Goal: Check status: Check status

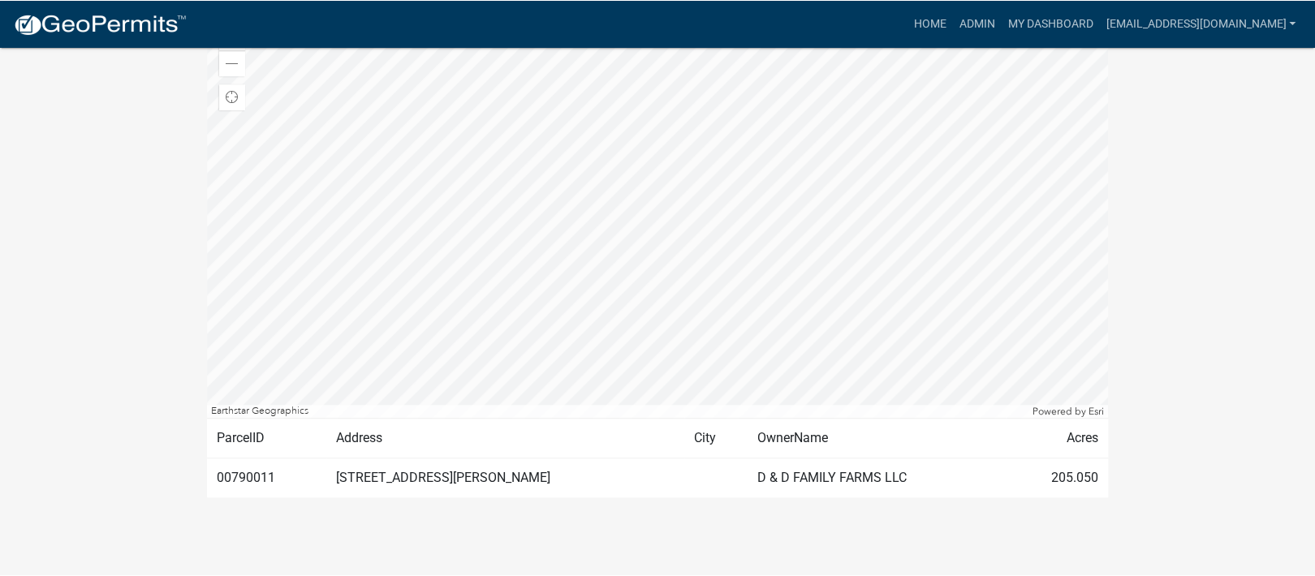
scroll to position [519, 0]
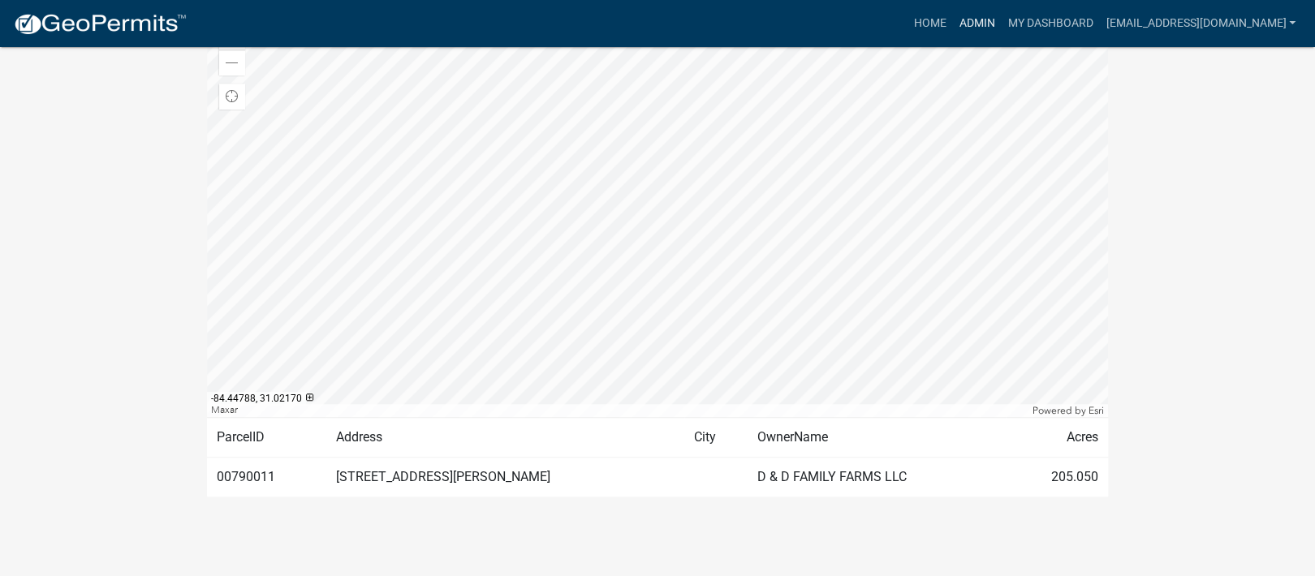
click at [982, 18] on link "Admin" at bounding box center [976, 23] width 49 height 31
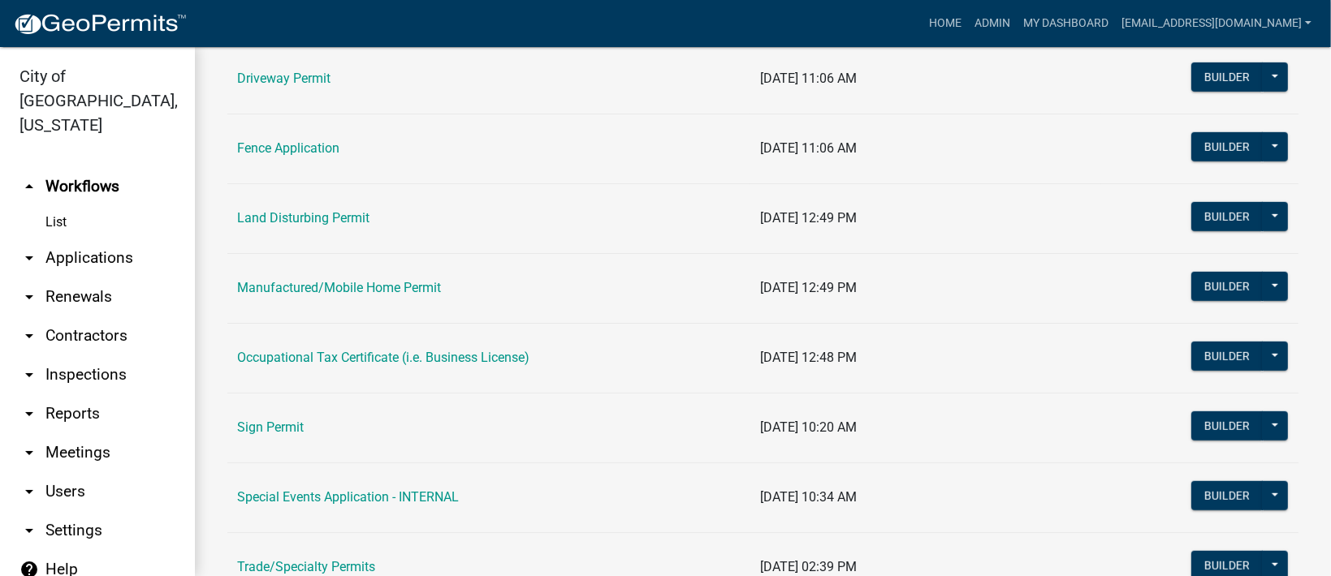
scroll to position [1003, 0]
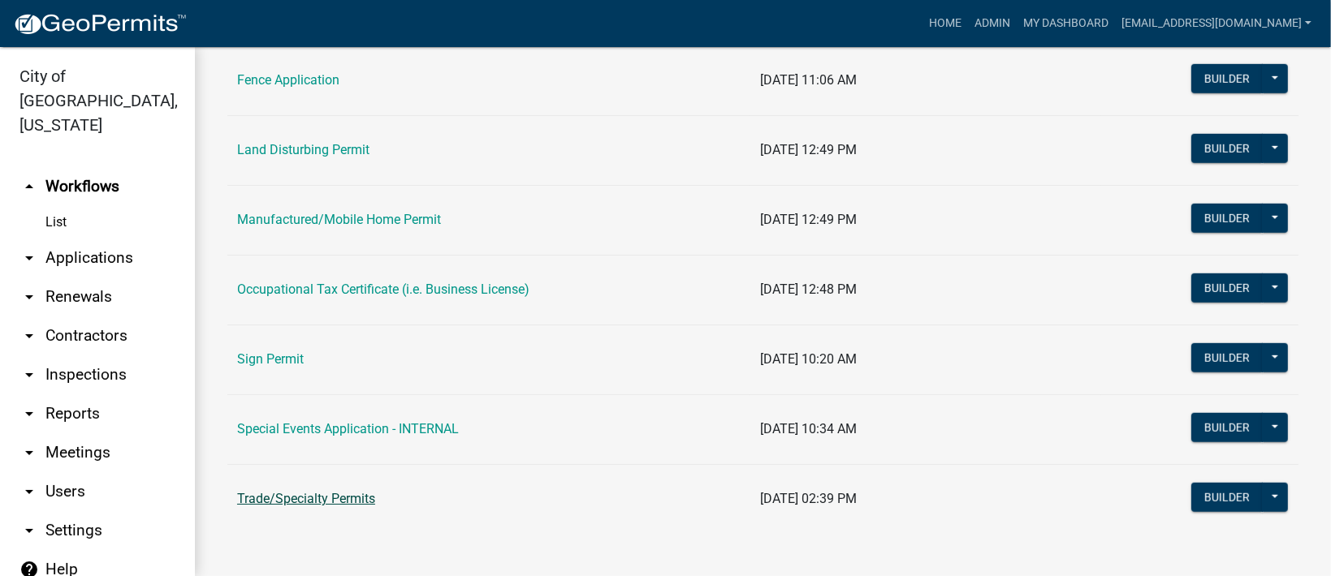
click at [300, 494] on link "Trade/Specialty Permits" at bounding box center [306, 498] width 138 height 15
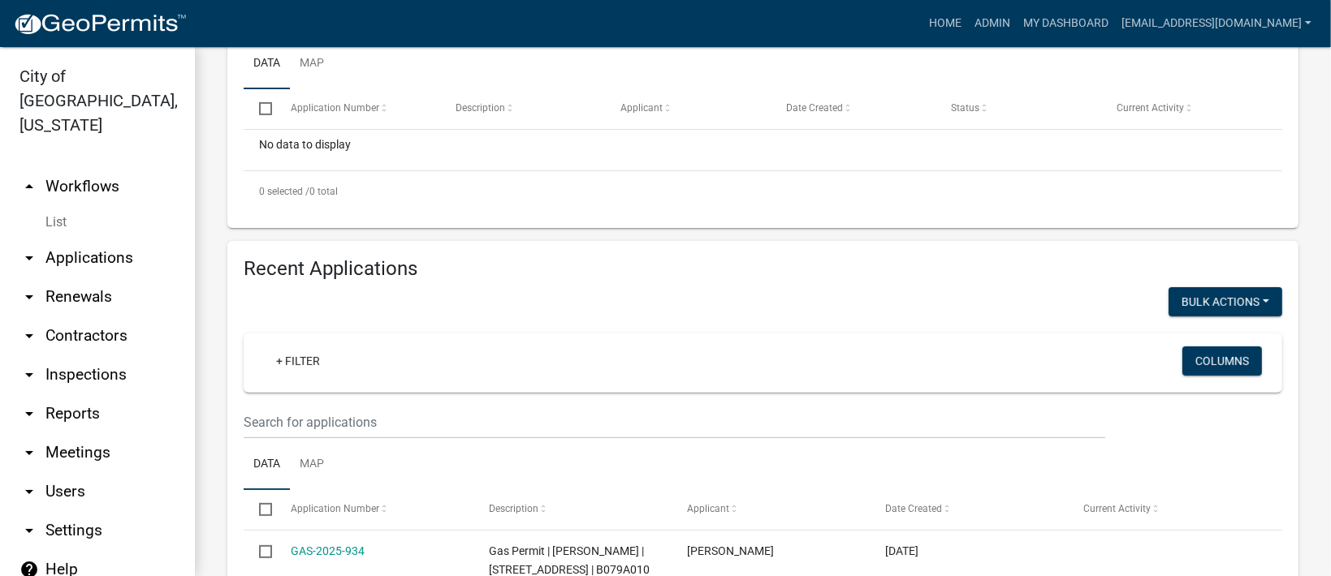
scroll to position [406, 0]
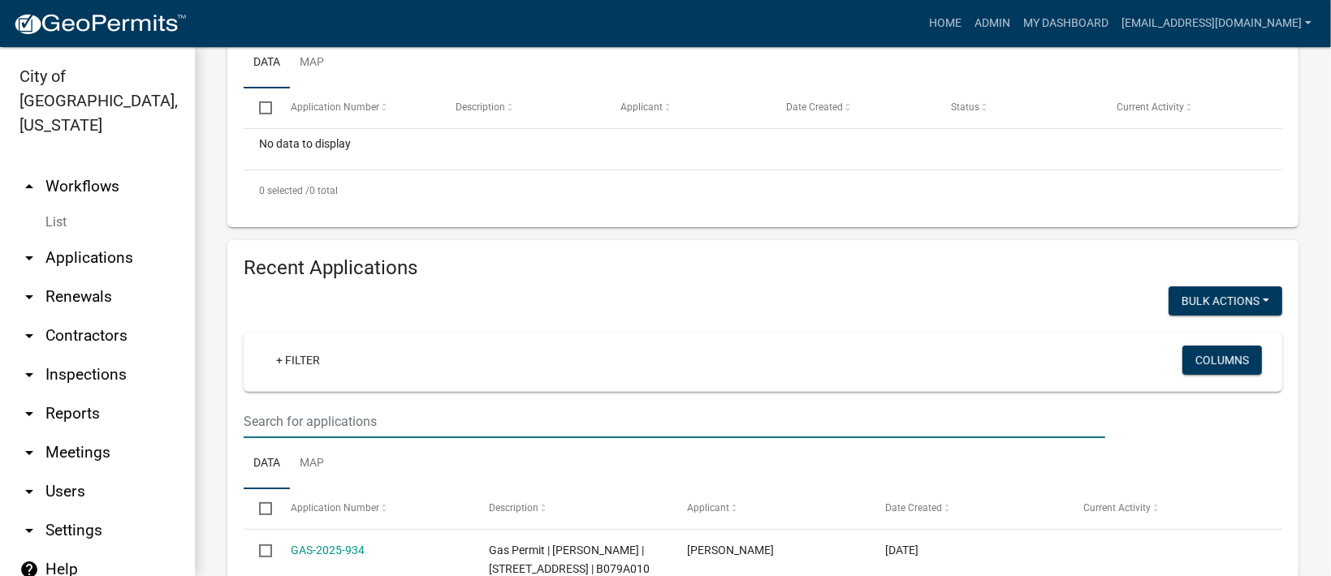
click at [398, 37] on input "text" at bounding box center [674, 20] width 861 height 33
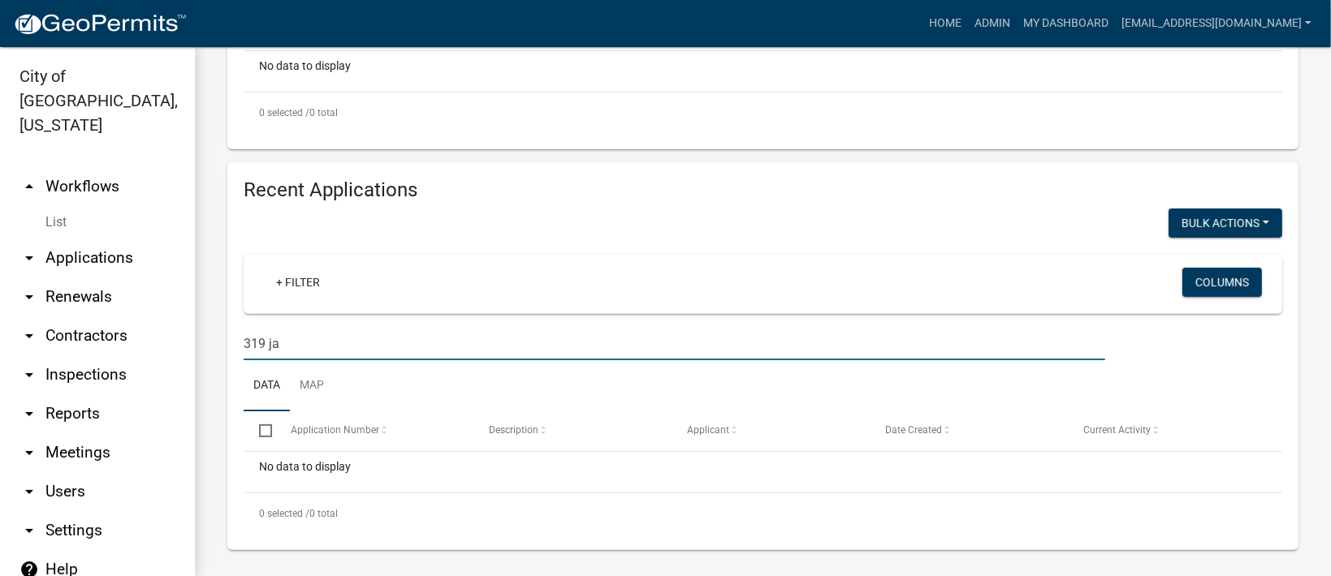
scroll to position [490, 0]
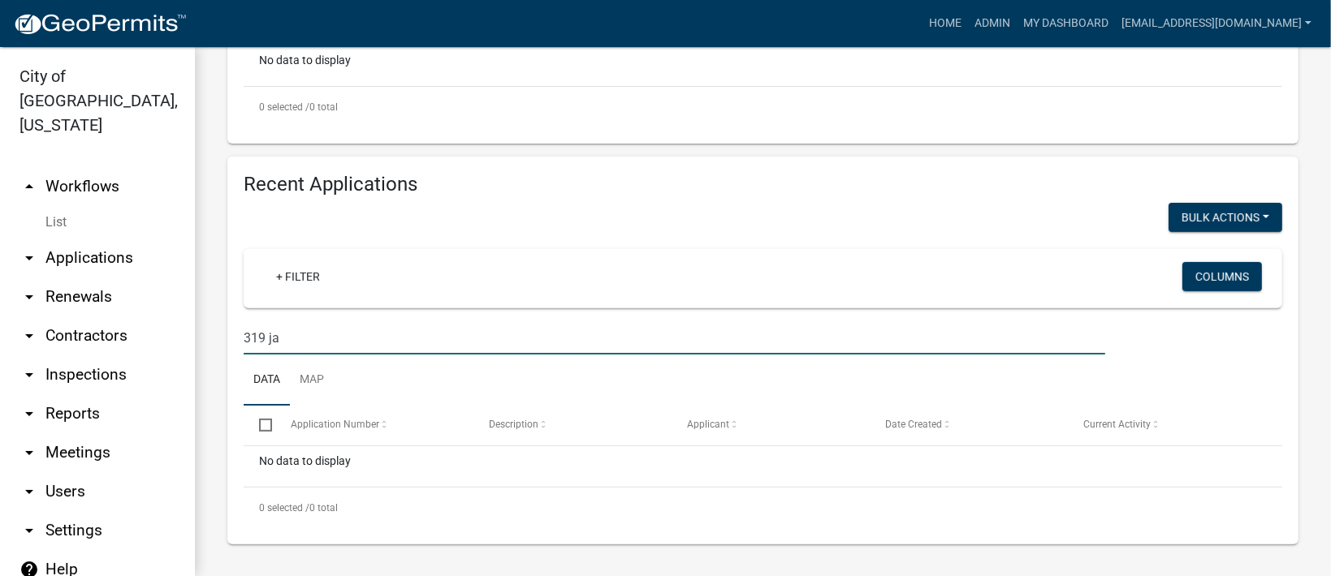
drag, startPoint x: 299, startPoint y: 334, endPoint x: 218, endPoint y: 330, distance: 81.3
click at [218, 330] on div "Recent Applications Bulk Actions Void + Filter Columns 319 ja Data Map Select A…" at bounding box center [762, 351] width 1095 height 388
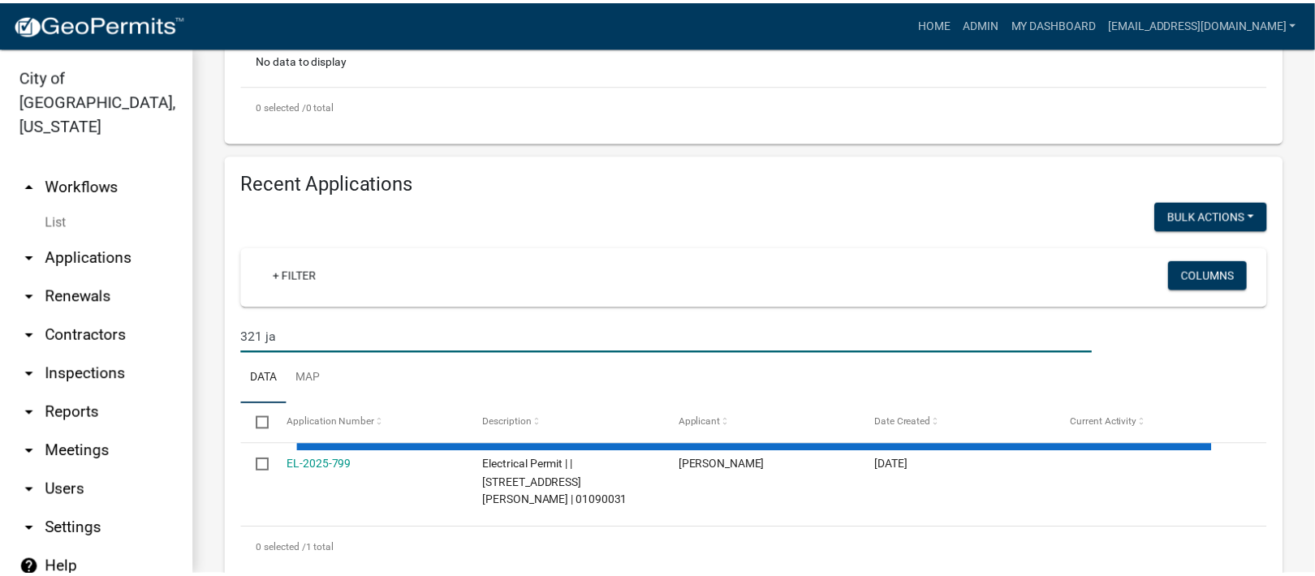
scroll to position [463, 0]
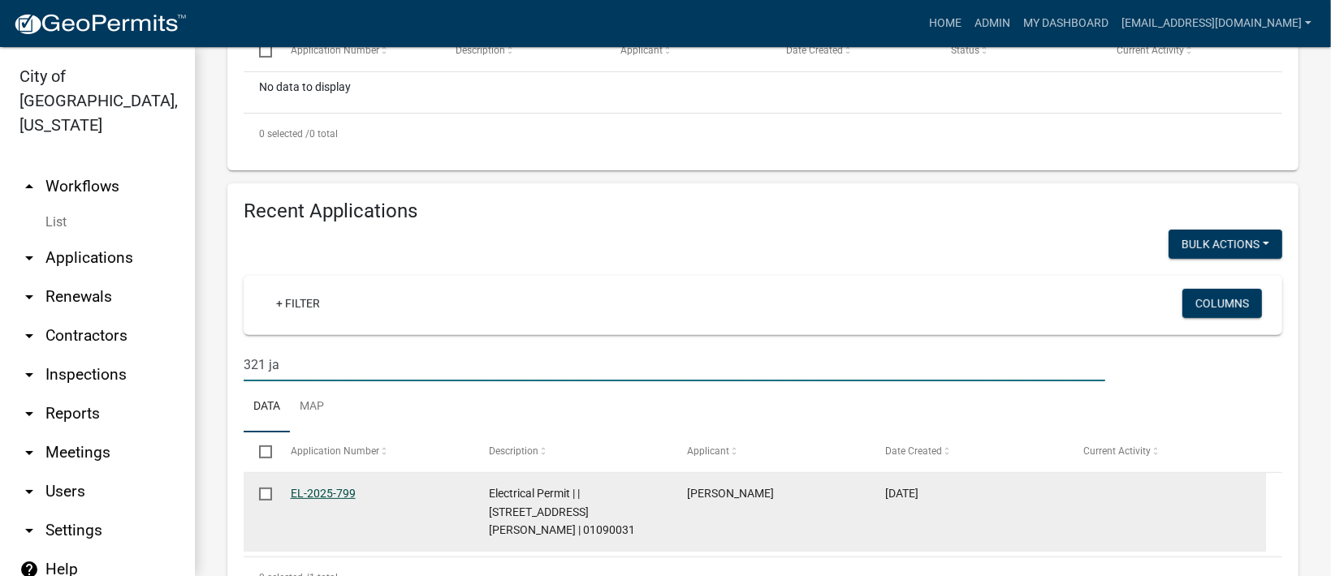
type input "321 ja"
click at [343, 487] on link "EL-2025-799" at bounding box center [323, 493] width 65 height 13
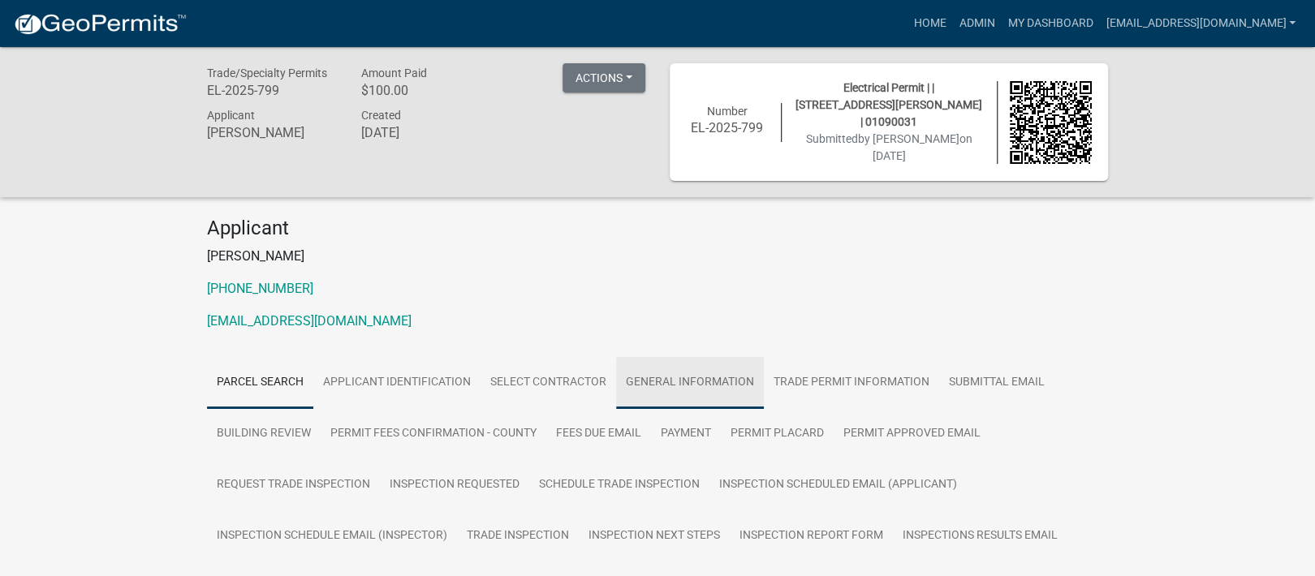
click at [647, 379] on link "General Information" at bounding box center [690, 383] width 148 height 52
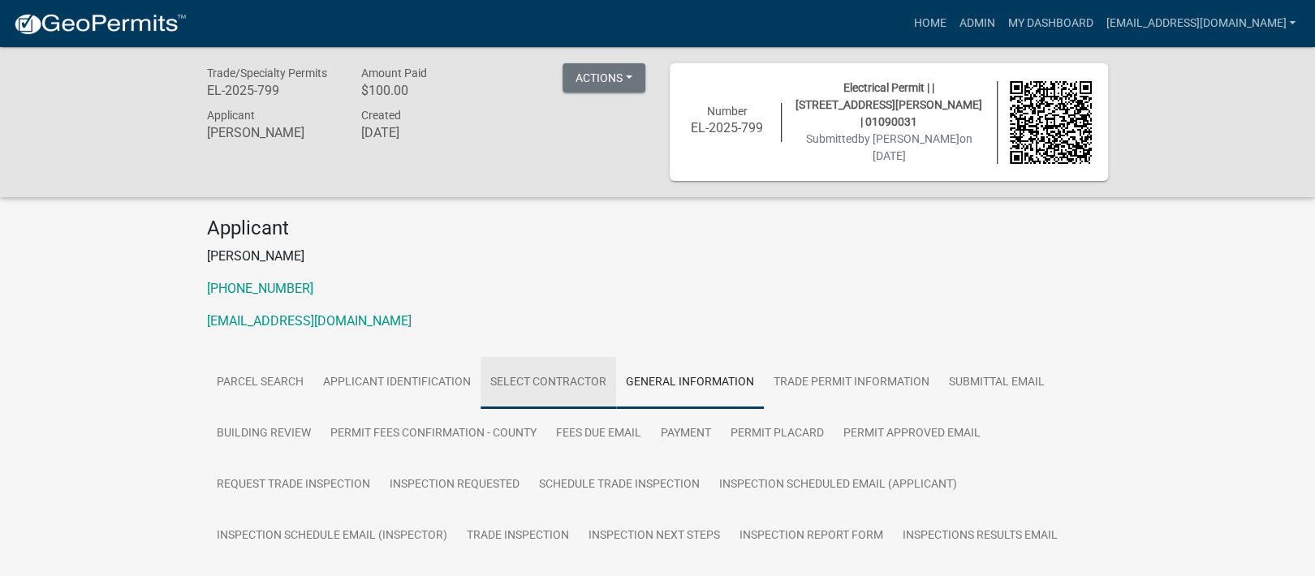
click at [561, 377] on link "Select Contractor" at bounding box center [549, 383] width 136 height 52
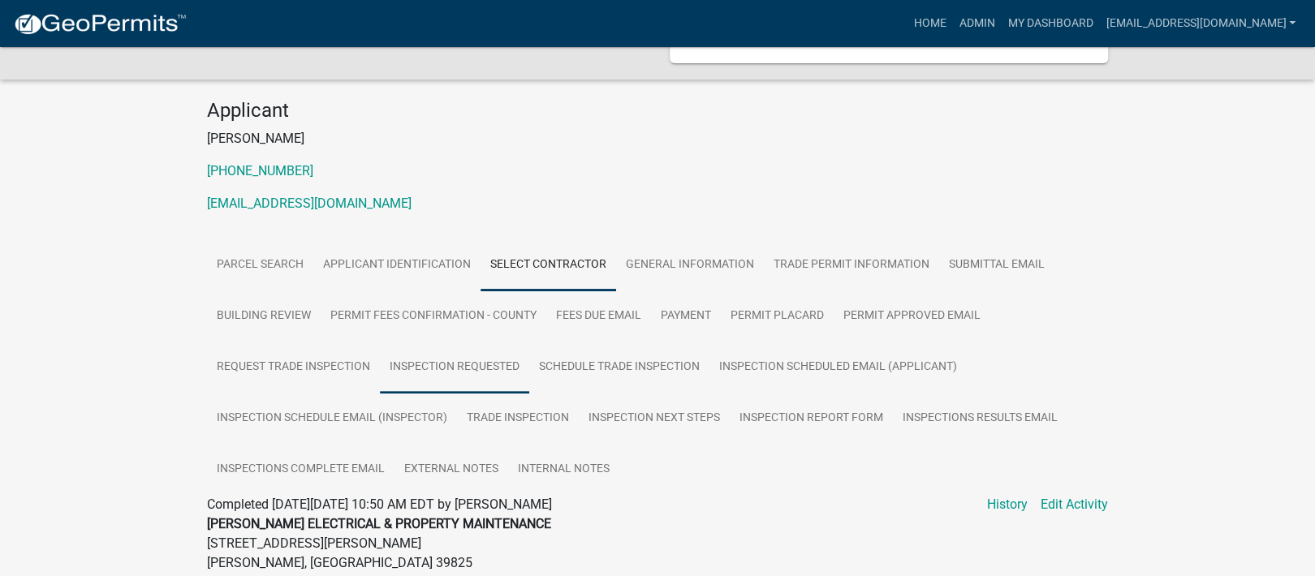
scroll to position [305, 0]
